Goal: Information Seeking & Learning: Learn about a topic

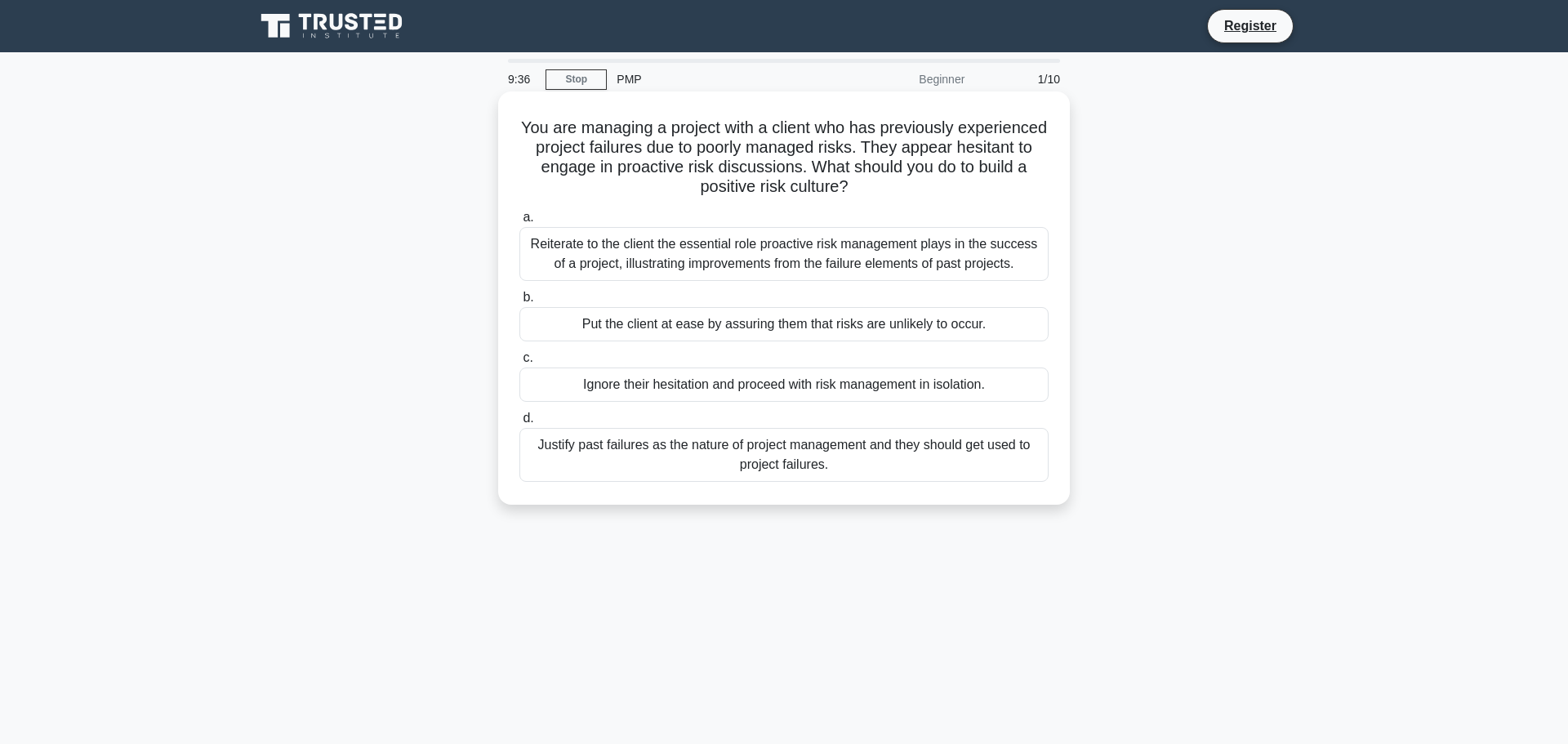
click at [651, 250] on div "Reiterate to the client the essential role proactive risk management plays in t…" at bounding box center [783, 254] width 529 height 54
click at [519, 223] on input "a. Reiterate to the client the essential role proactive risk management plays i…" at bounding box center [519, 218] width 0 height 10
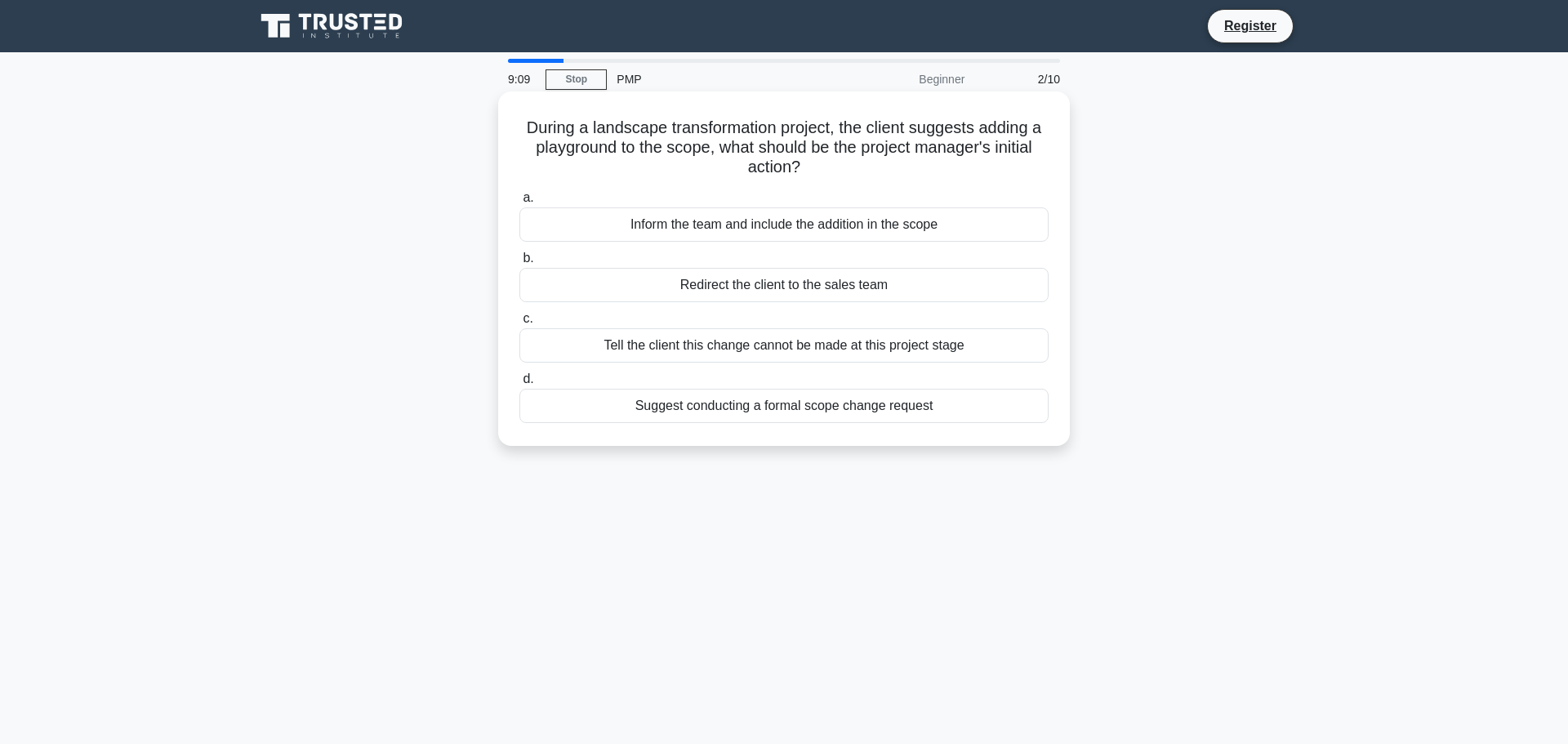
click at [704, 401] on div "Suggest conducting a formal scope change request" at bounding box center [783, 406] width 529 height 35
click at [519, 384] on input "d. Suggest conducting a formal scope change request" at bounding box center [519, 379] width 0 height 10
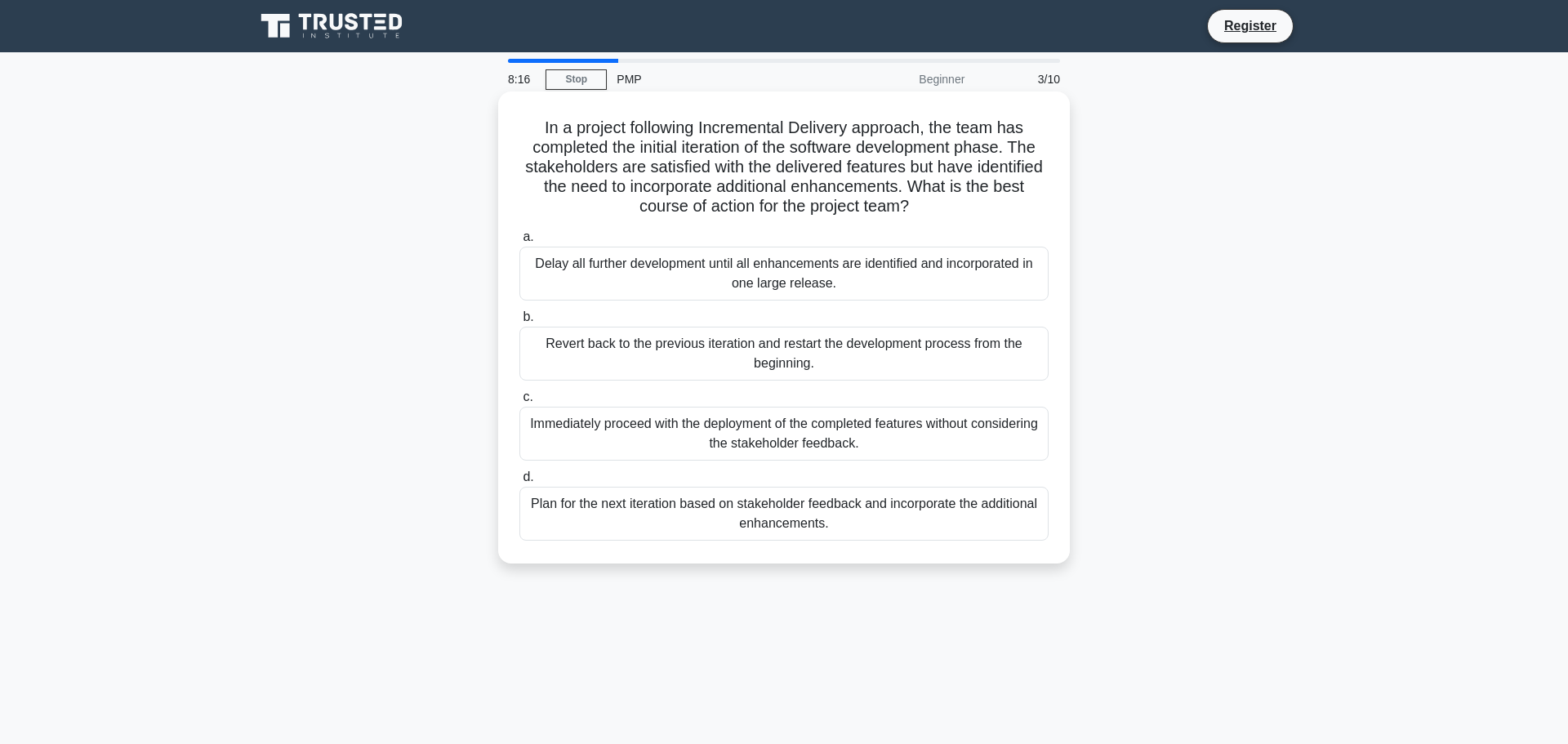
click at [609, 514] on div "Plan for the next iteration based on stakeholder feedback and incorporate the a…" at bounding box center [783, 514] width 529 height 54
click at [519, 482] on input "d. Plan for the next iteration based on stakeholder feedback and incorporate th…" at bounding box center [519, 477] width 0 height 10
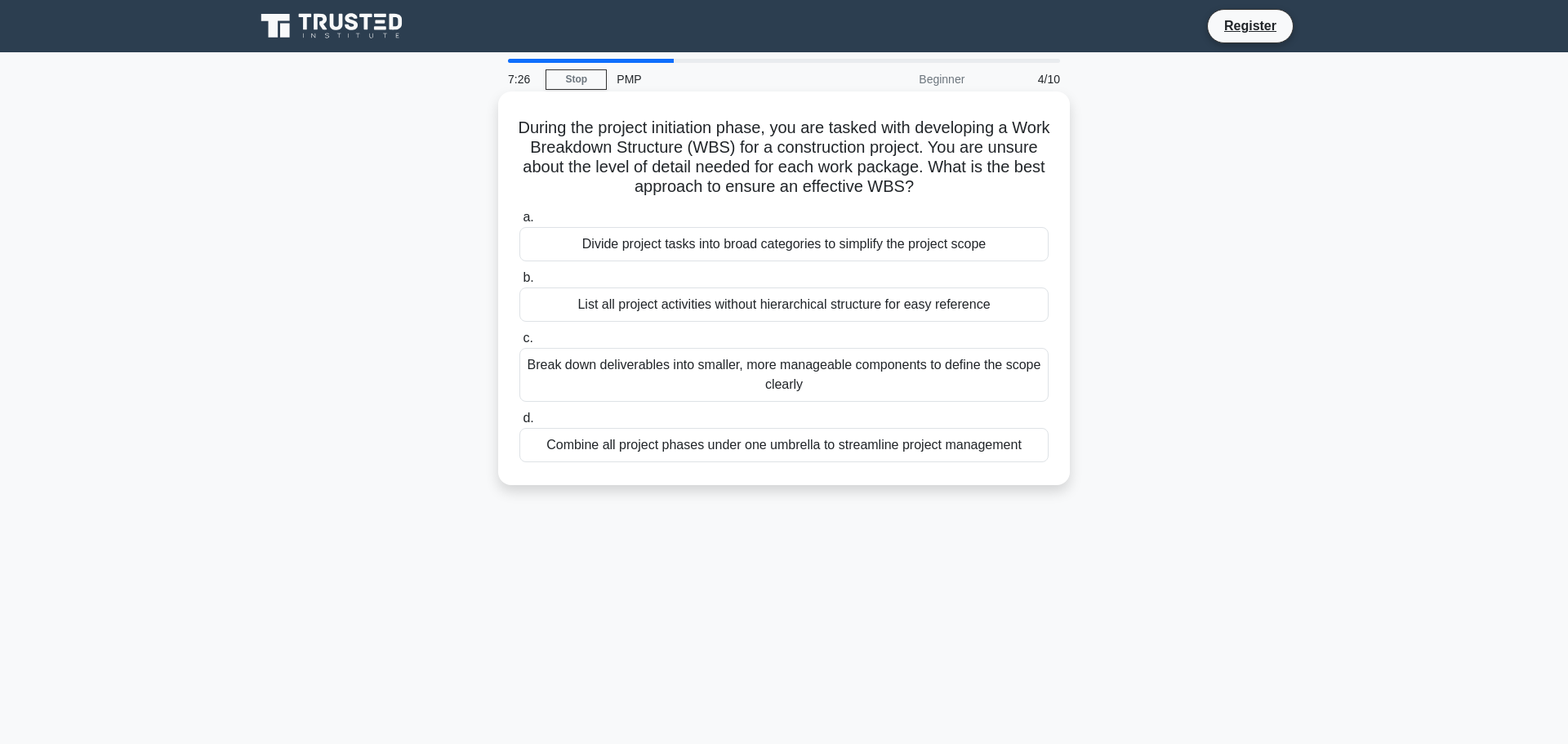
click at [716, 377] on div "Break down deliverables into smaller, more manageable components to define the …" at bounding box center [783, 375] width 529 height 54
click at [519, 344] on input "c. Break down deliverables into smaller, more manageable components to define t…" at bounding box center [519, 338] width 0 height 10
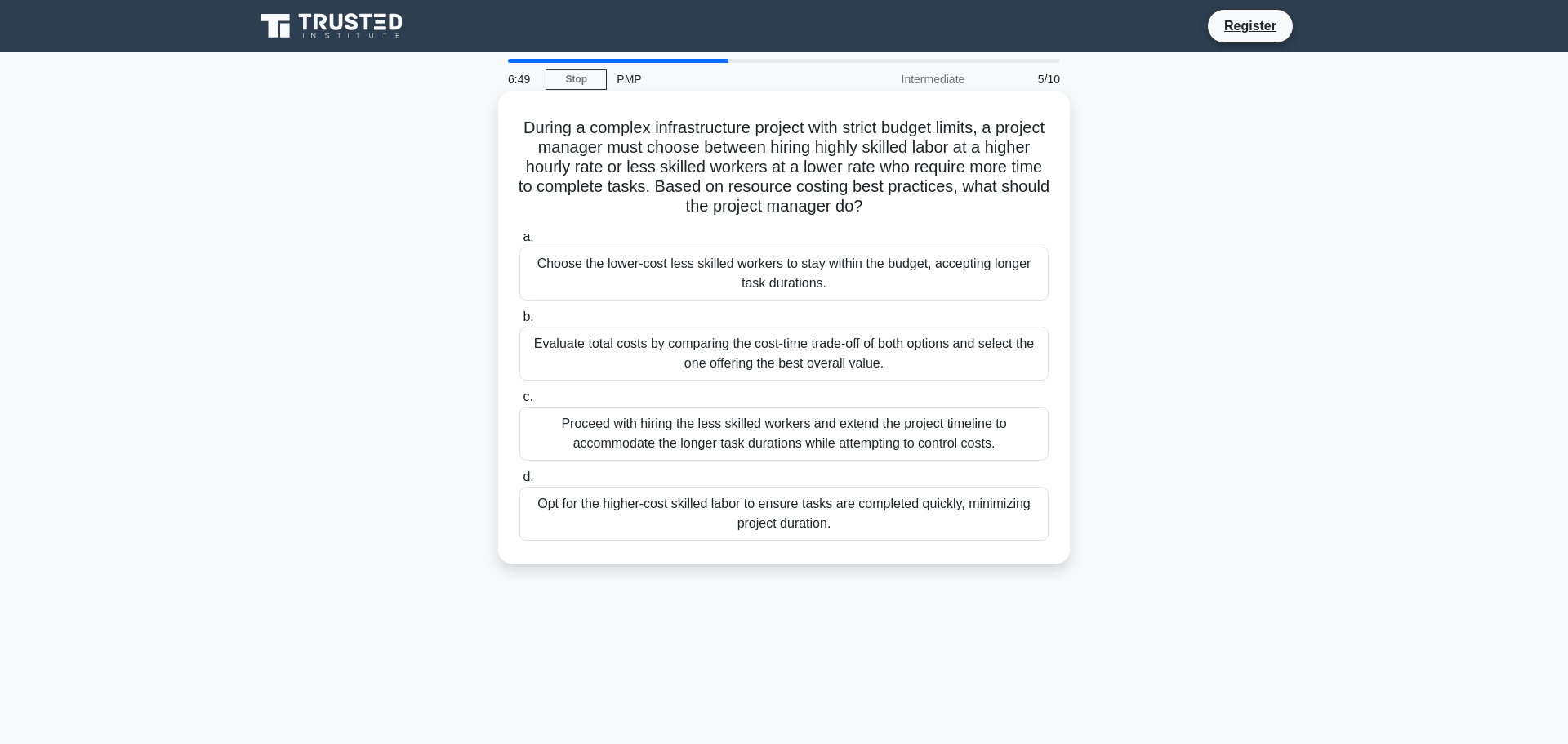
click at [721, 352] on div "Evaluate total costs by comparing the cost-time trade-off of both options and s…" at bounding box center [783, 353] width 529 height 54
click at [519, 323] on input "b. Evaluate total costs by comparing the cost-time trade-off of both options an…" at bounding box center [519, 317] width 0 height 10
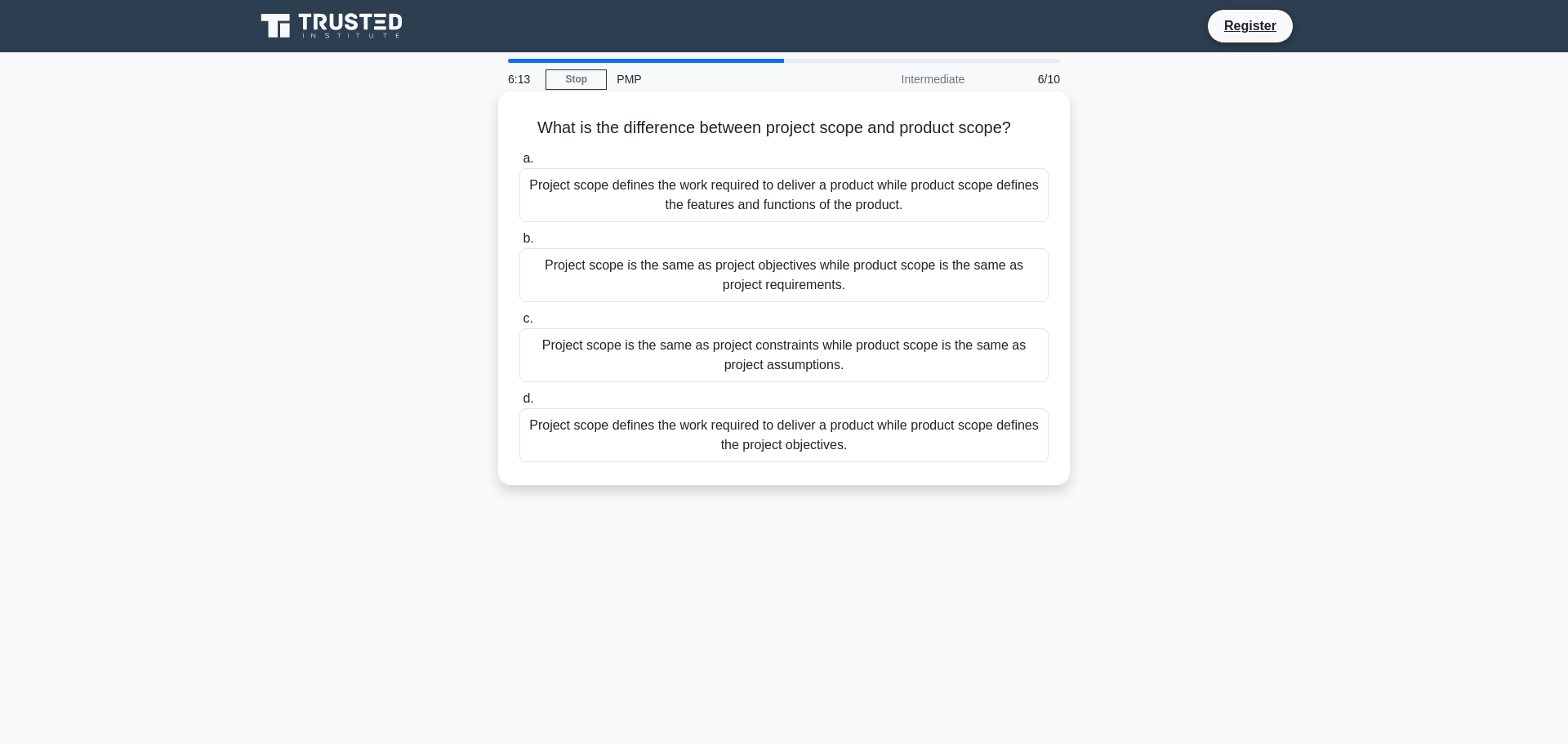
click at [641, 179] on div "Project scope defines the work required to deliver a product while product scop…" at bounding box center [783, 195] width 529 height 54
click at [519, 164] on input "a. Project scope defines the work required to deliver a product while product s…" at bounding box center [519, 159] width 0 height 10
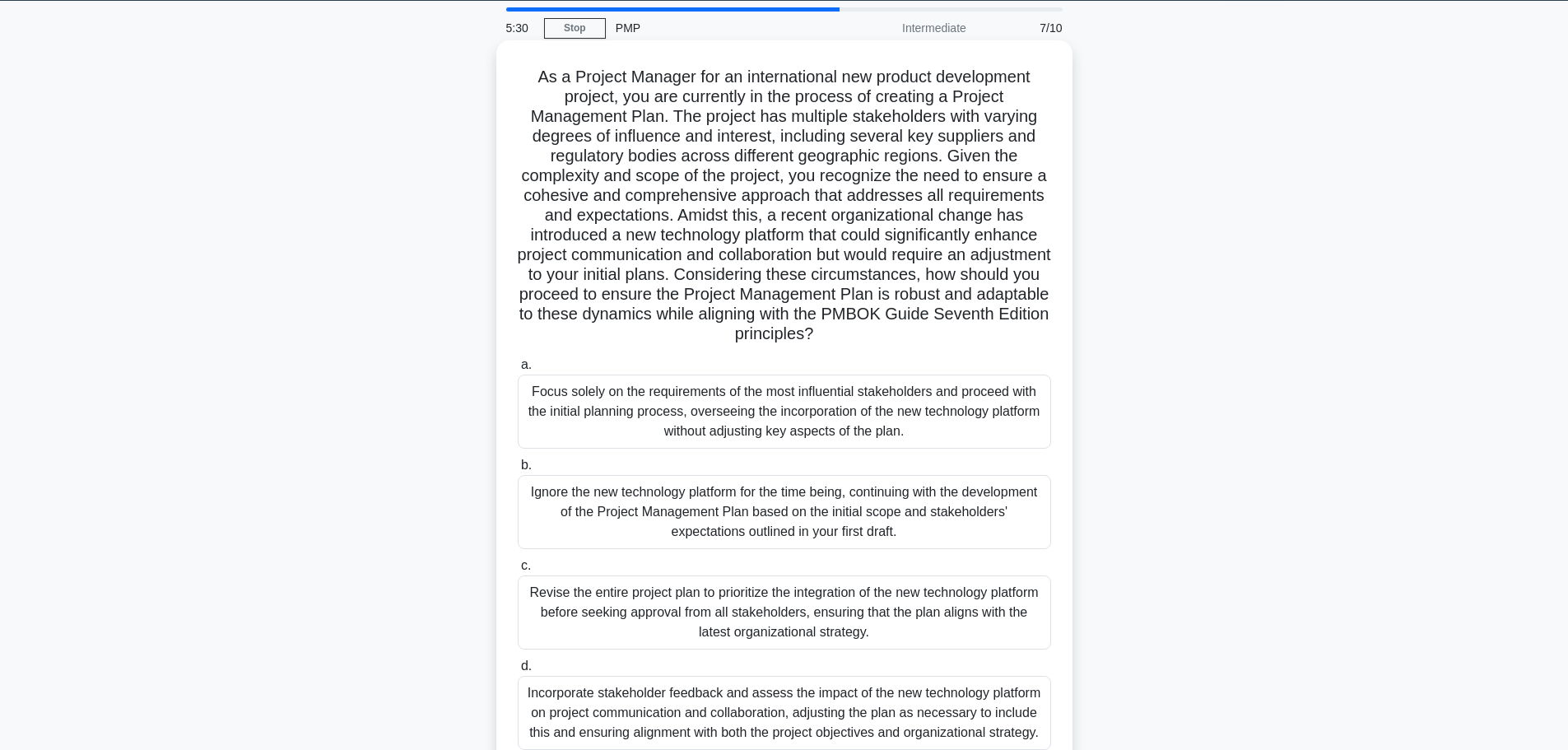
scroll to position [81, 0]
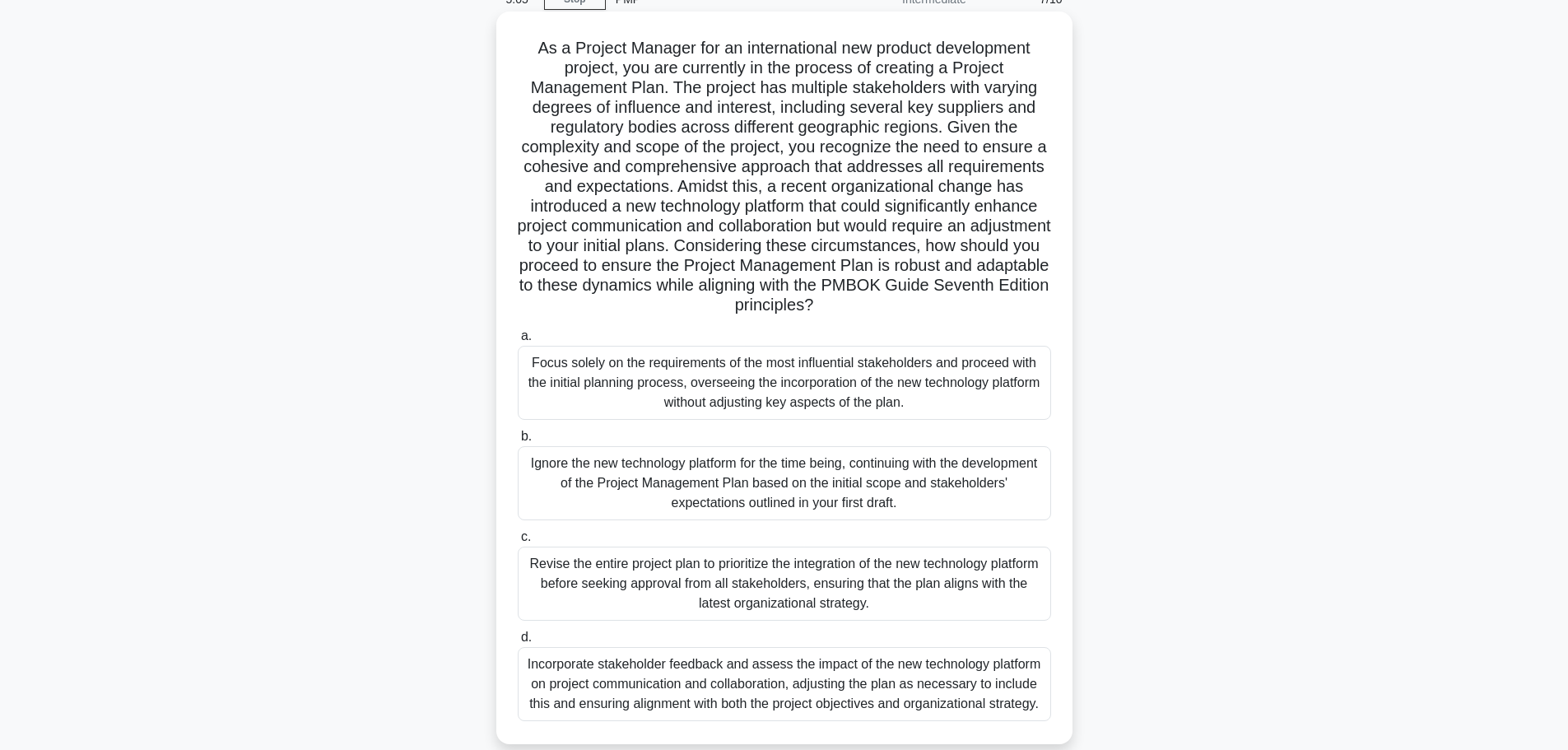
click at [749, 677] on div "Incorporate stakeholder feedback and assess the impact of the new technology pl…" at bounding box center [784, 683] width 533 height 74
click at [518, 643] on input "d. Incorporate stakeholder feedback and assess the impact of the new technology…" at bounding box center [518, 637] width 0 height 10
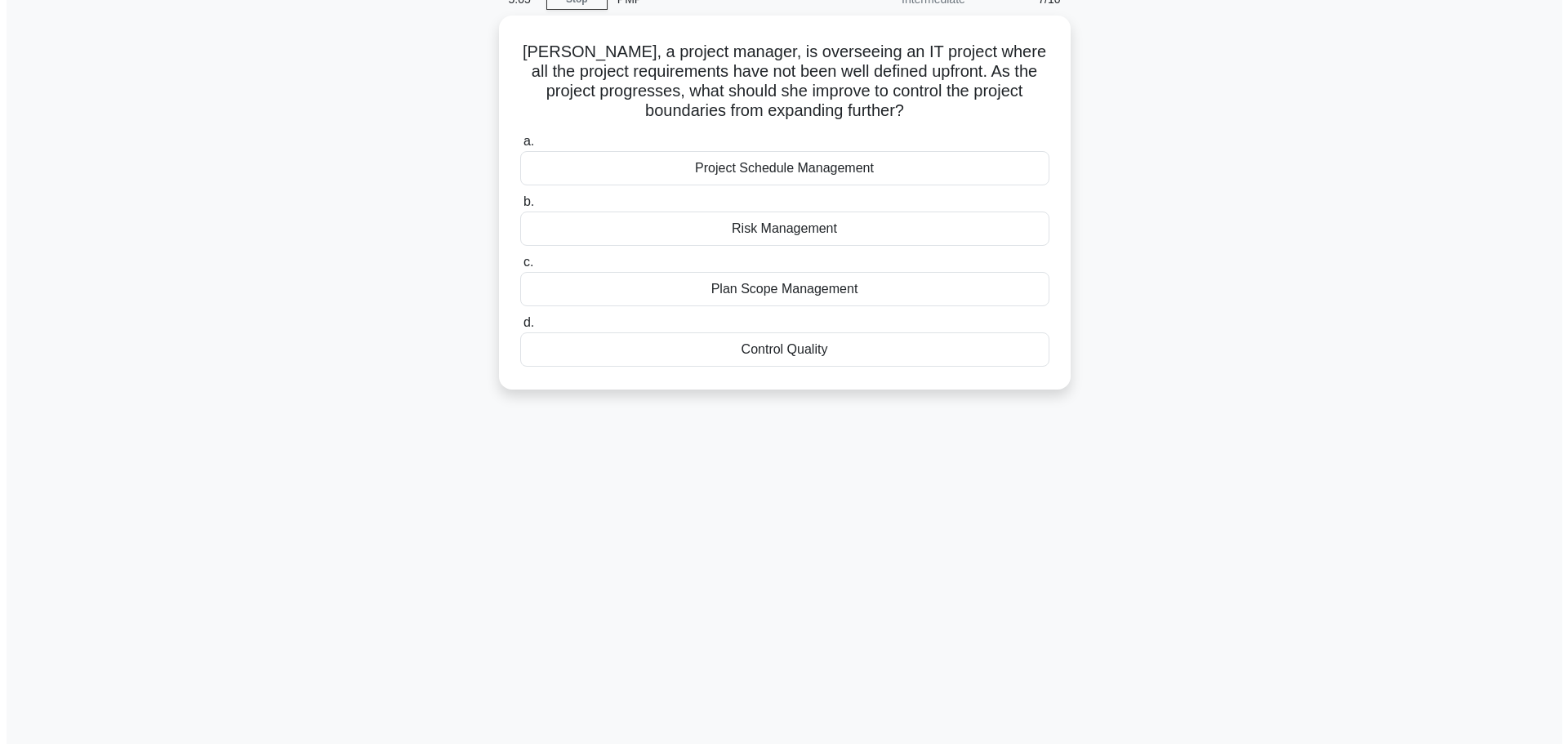
scroll to position [0, 0]
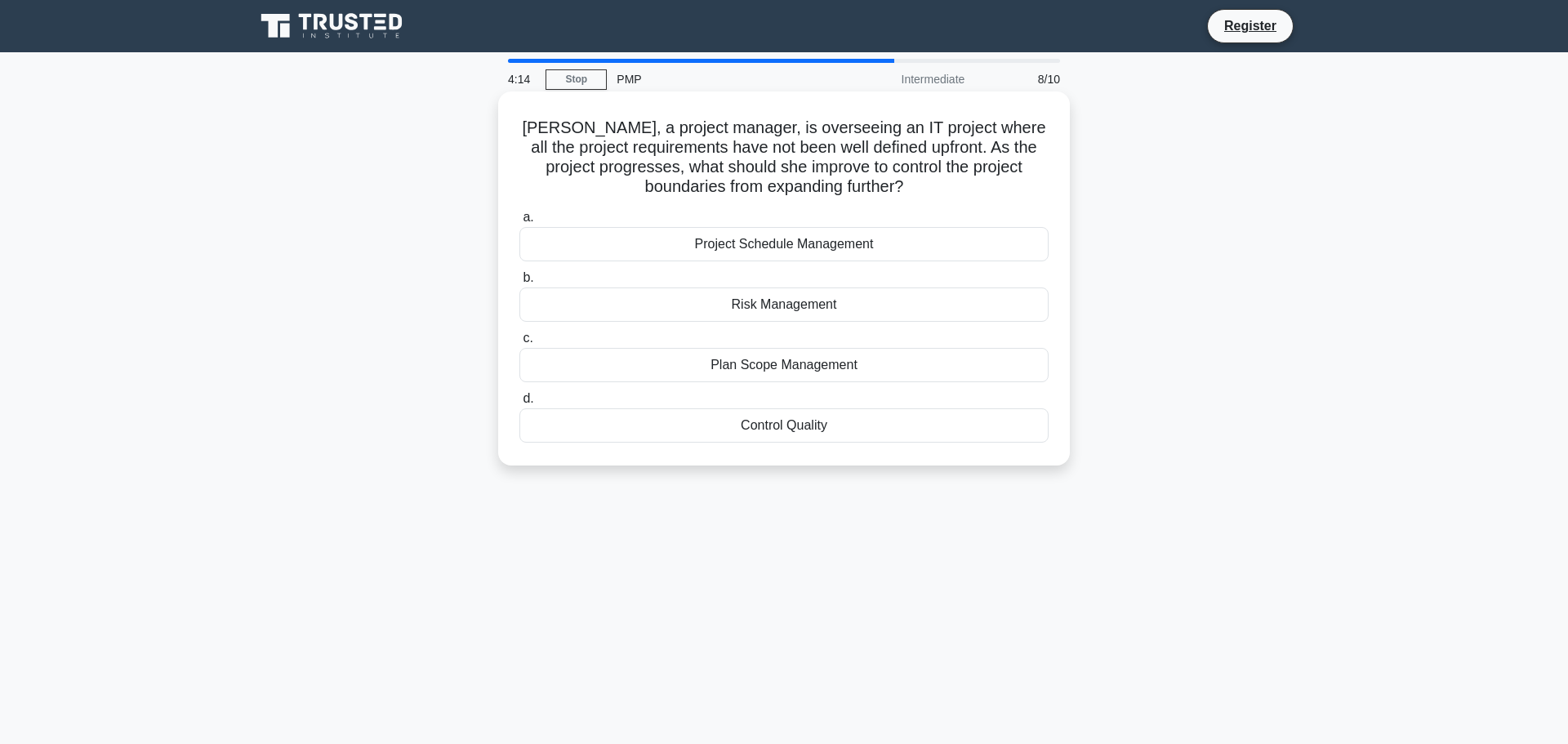
click at [722, 362] on div "Plan Scope Management" at bounding box center [783, 365] width 529 height 35
click at [519, 344] on input "c. Plan Scope Management" at bounding box center [519, 338] width 0 height 10
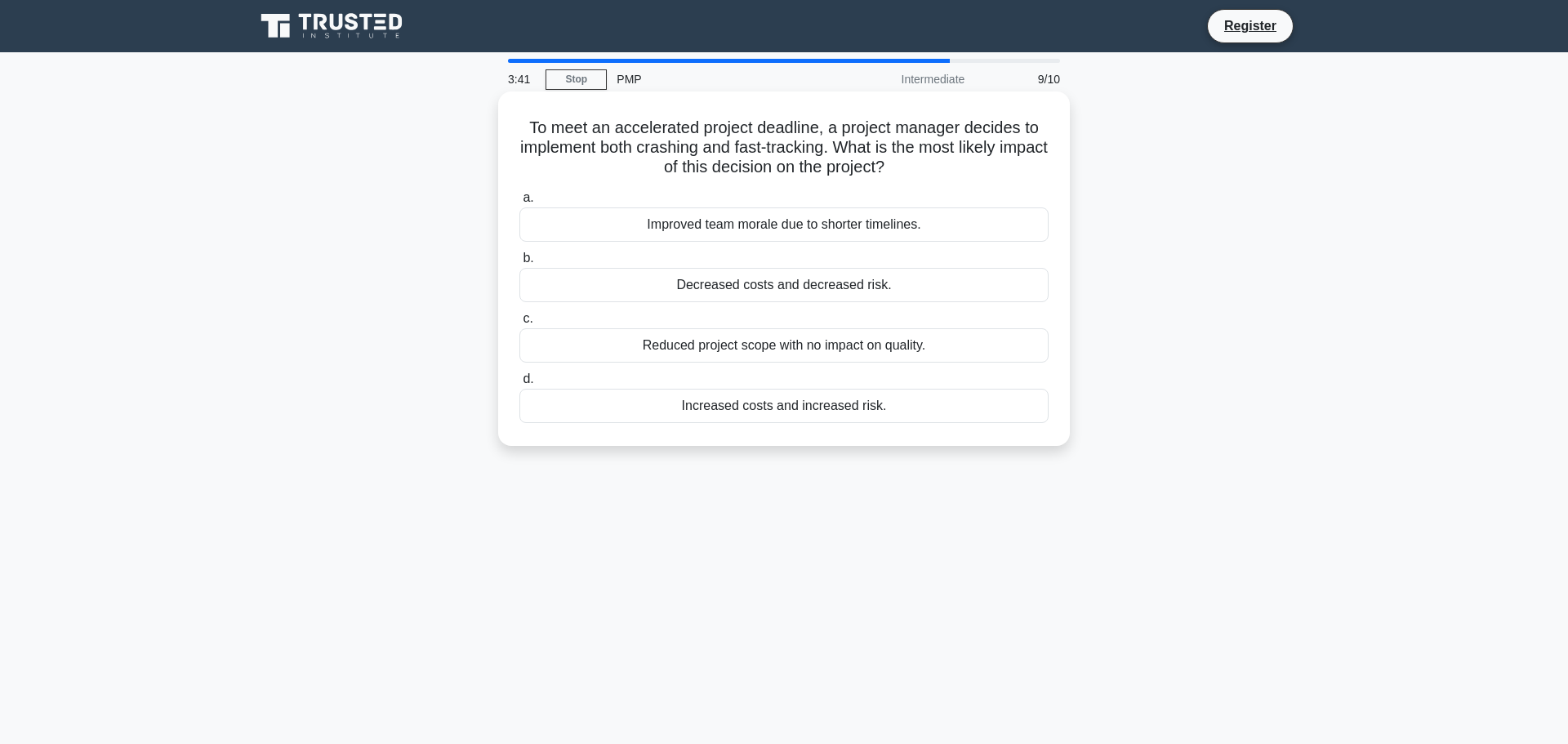
click at [760, 410] on div "Increased costs and increased risk." at bounding box center [783, 406] width 529 height 35
click at [519, 384] on input "d. Increased costs and increased risk." at bounding box center [519, 379] width 0 height 10
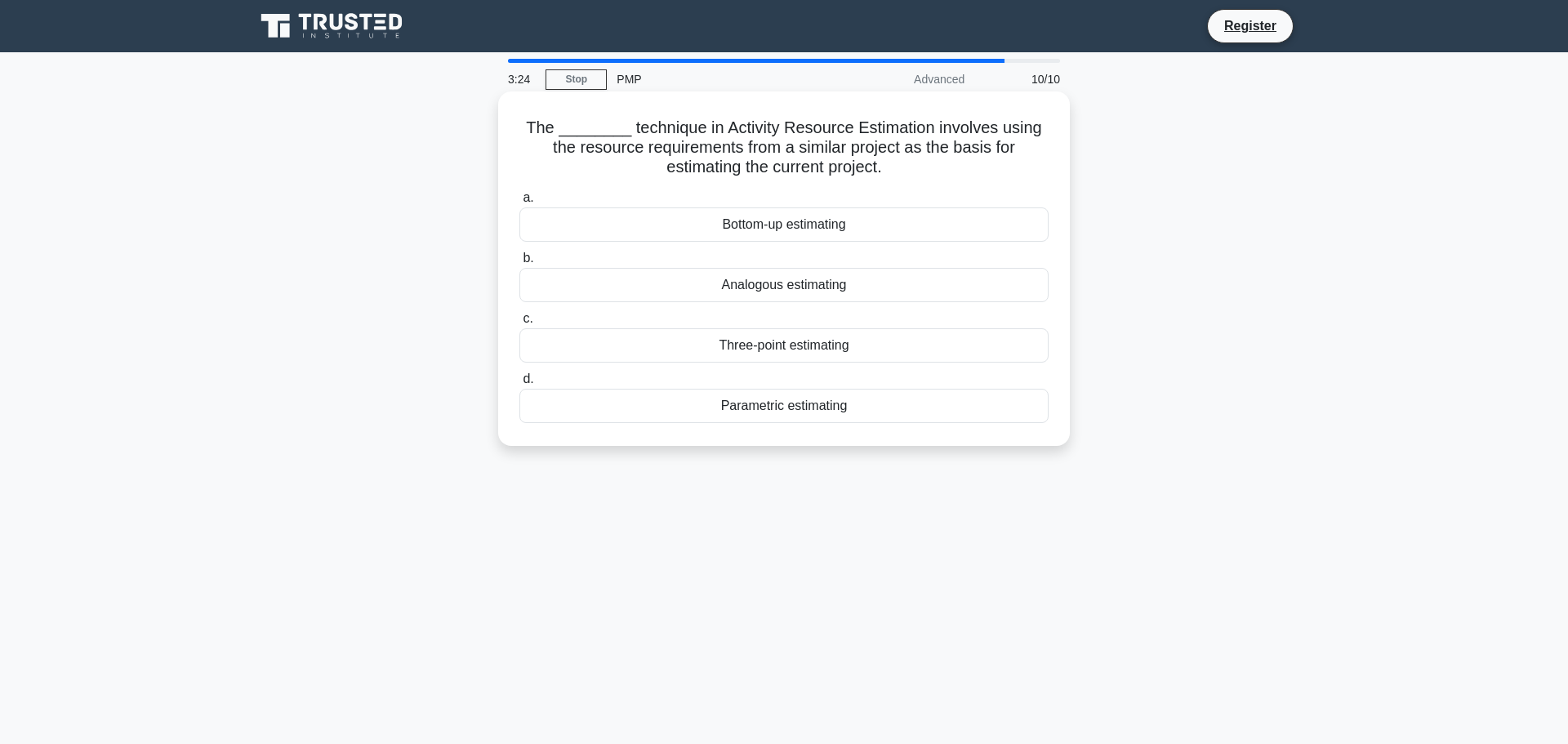
click at [748, 225] on div "Bottom-up estimating" at bounding box center [783, 224] width 529 height 35
click at [519, 203] on input "a. Bottom-up estimating" at bounding box center [519, 198] width 0 height 10
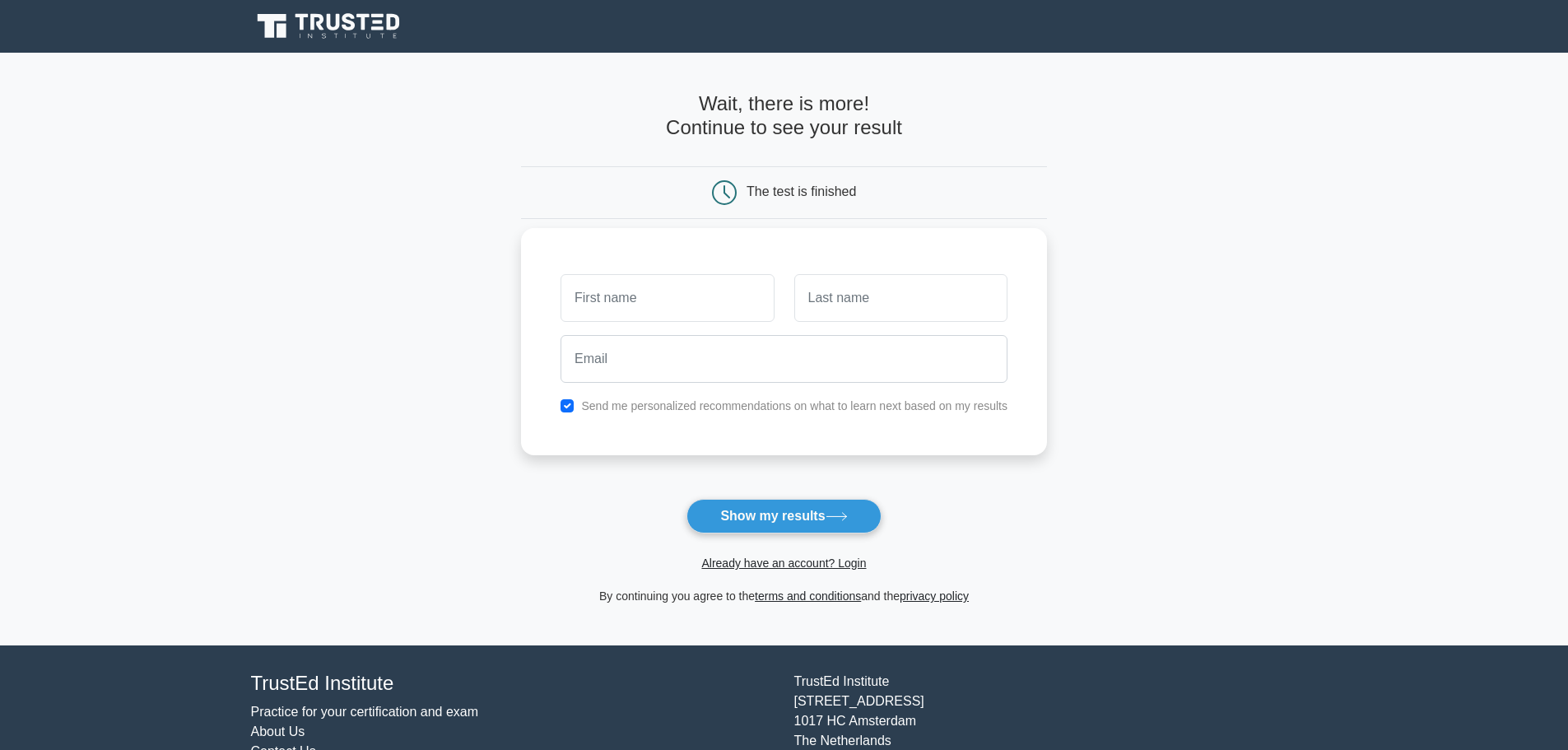
click at [649, 305] on input "text" at bounding box center [667, 298] width 213 height 48
type input "[PERSON_NAME]"
click at [870, 296] on input "text" at bounding box center [901, 298] width 213 height 48
type input "McCormick"
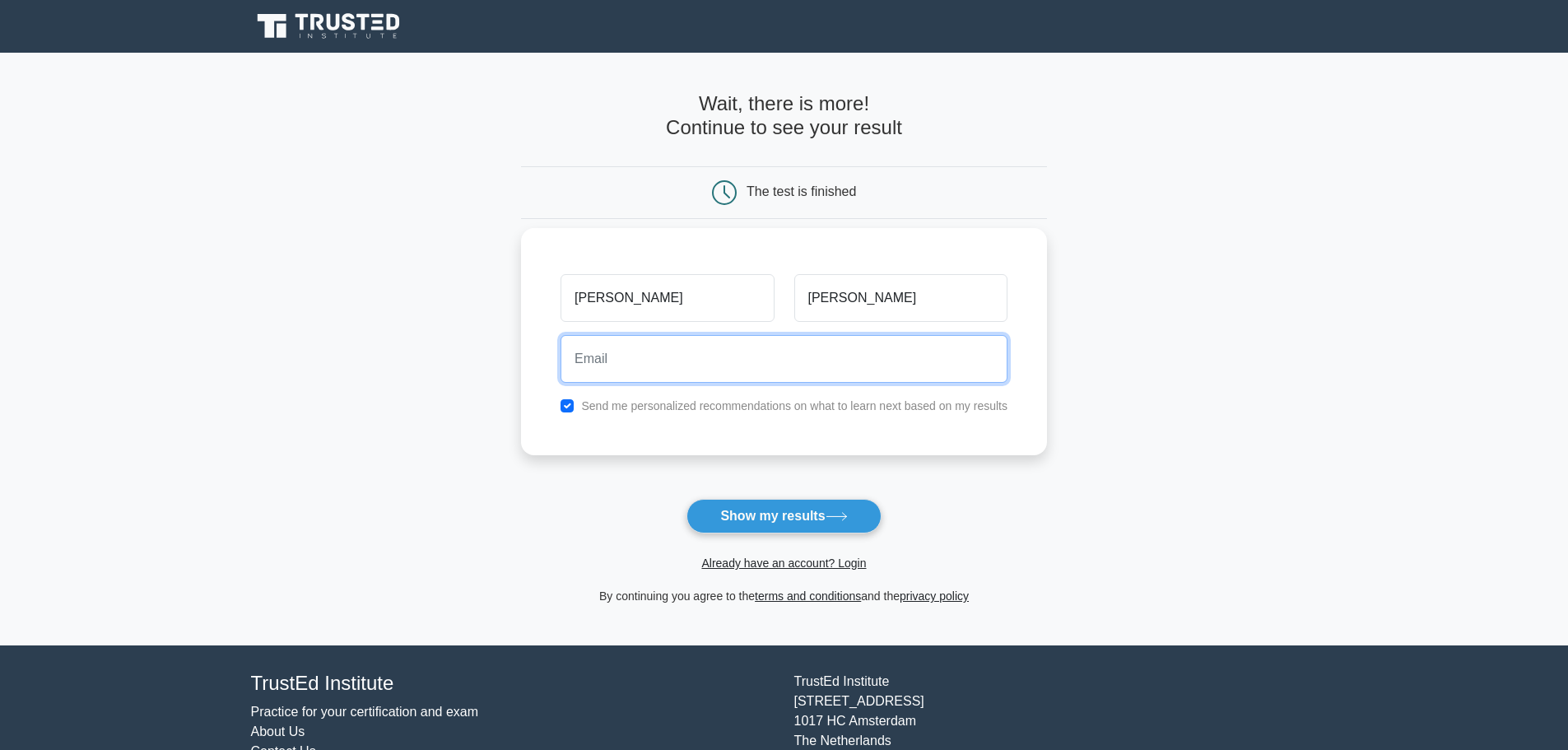
click at [802, 352] on input "email" at bounding box center [784, 358] width 447 height 48
type input "rmacgolfer@yahoo.com"
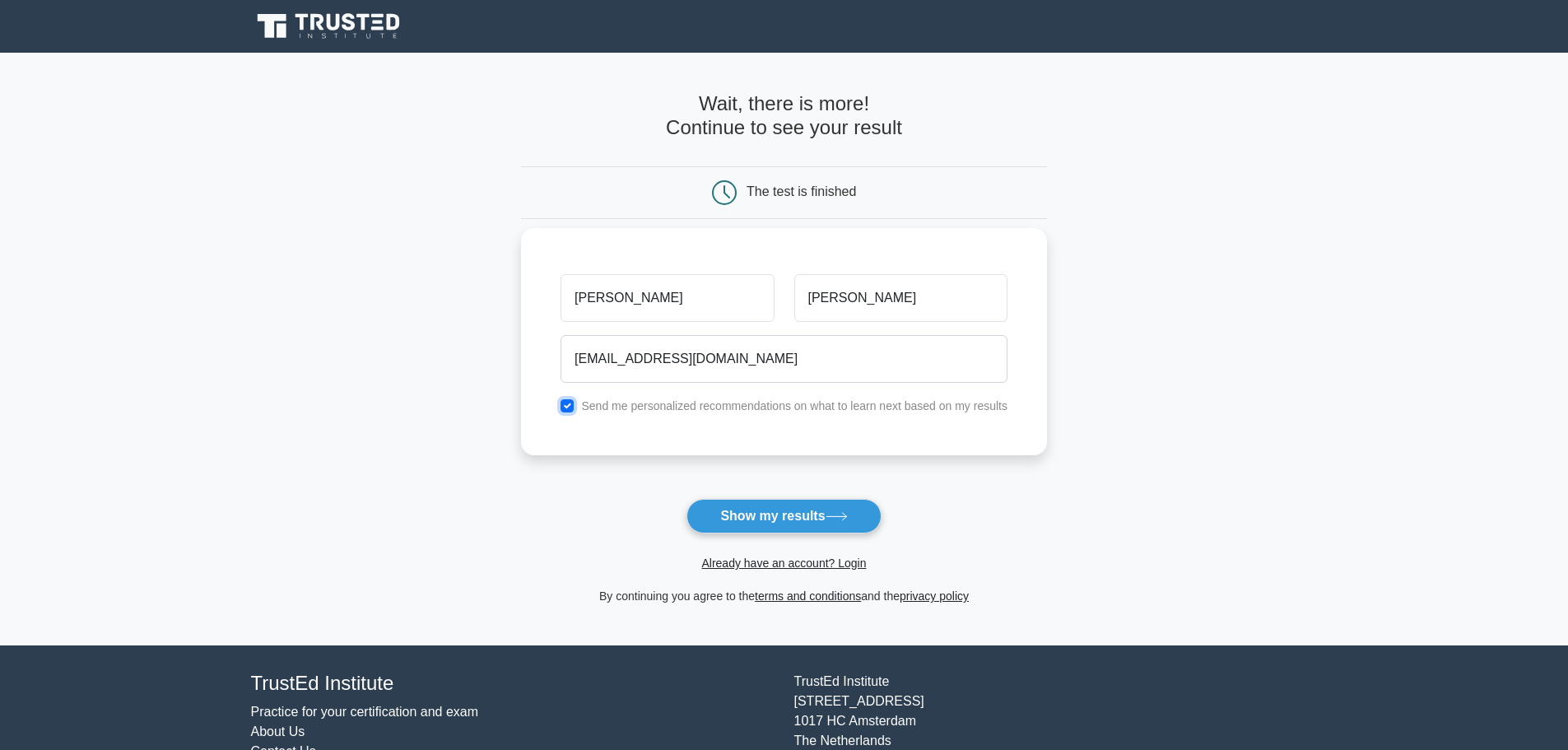
click at [565, 403] on input "checkbox" at bounding box center [566, 405] width 13 height 13
checkbox input "false"
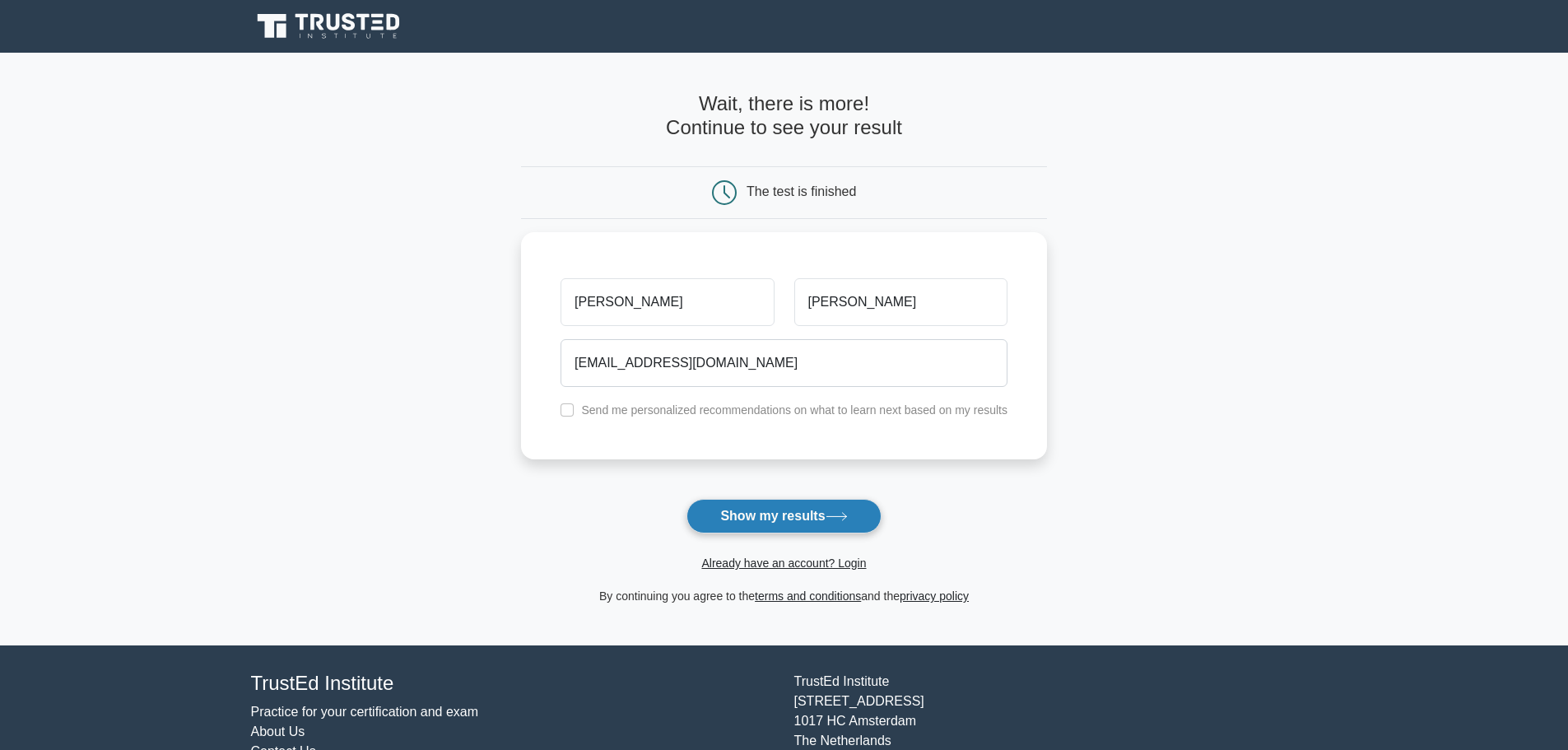
click at [797, 499] on button "Show my results" at bounding box center [783, 516] width 194 height 35
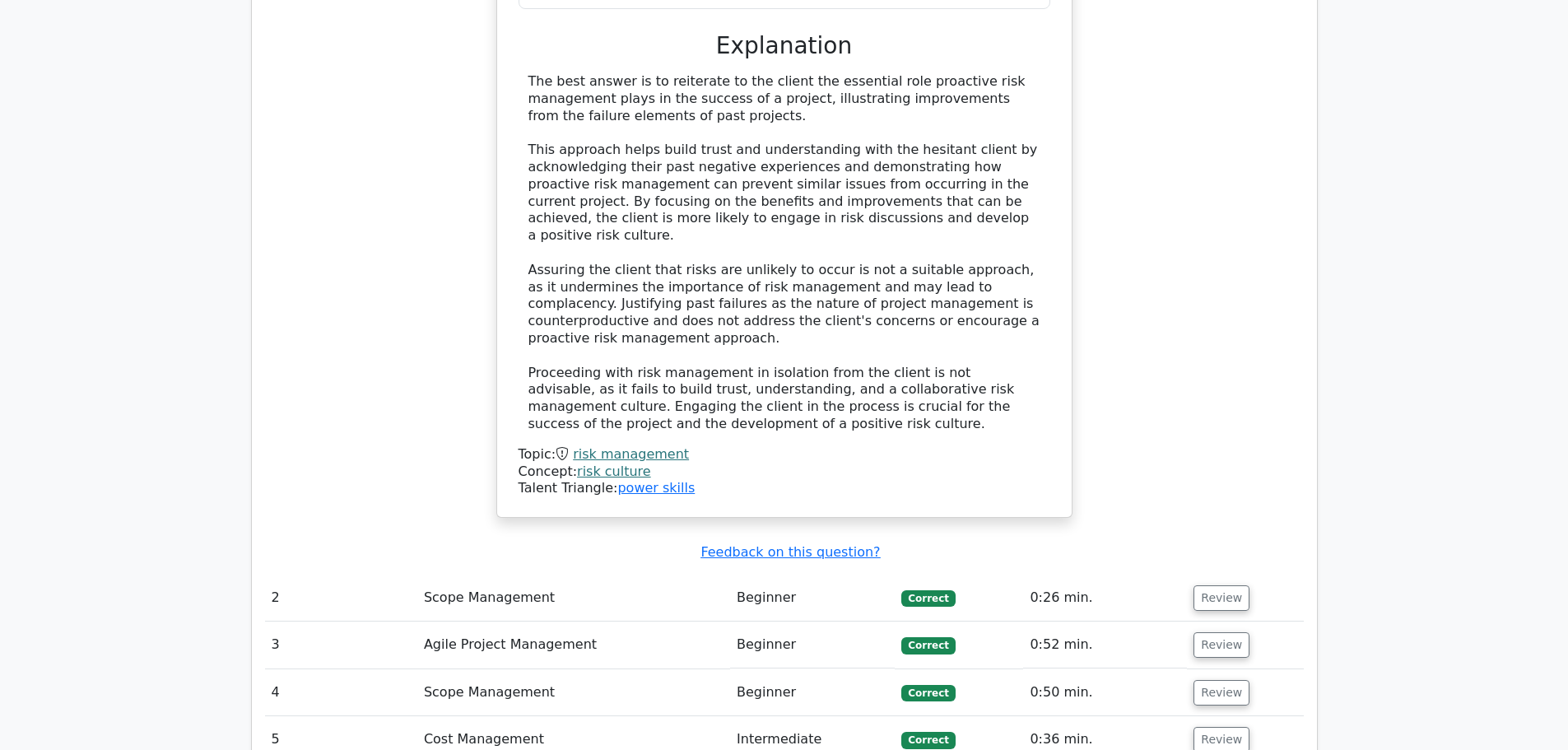
scroll to position [1975, 0]
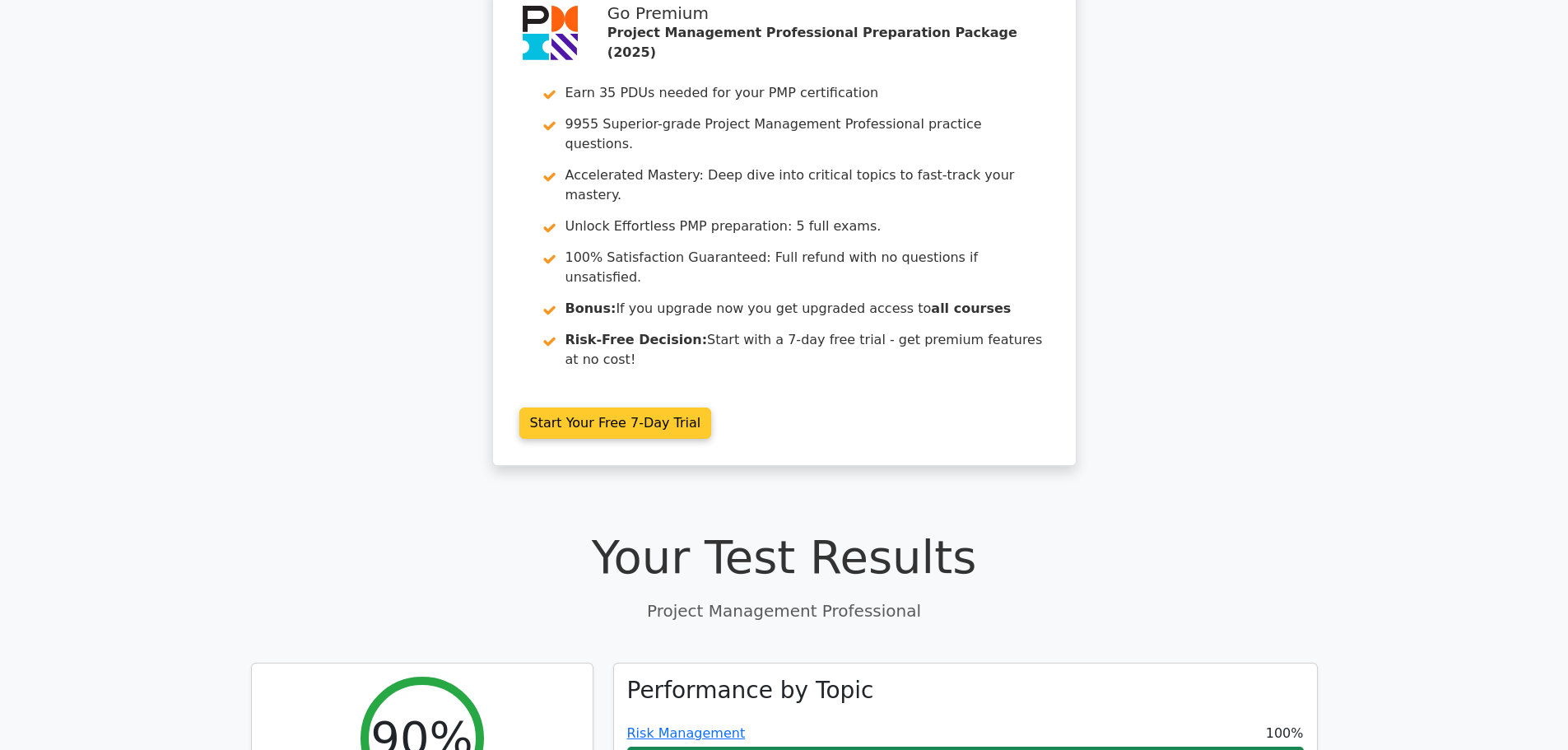
scroll to position [0, 0]
